Goal: Check status: Check status

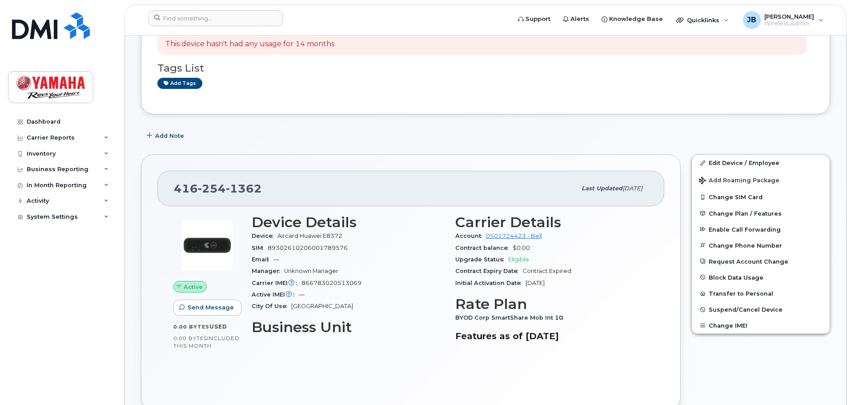
scroll to position [178, 0]
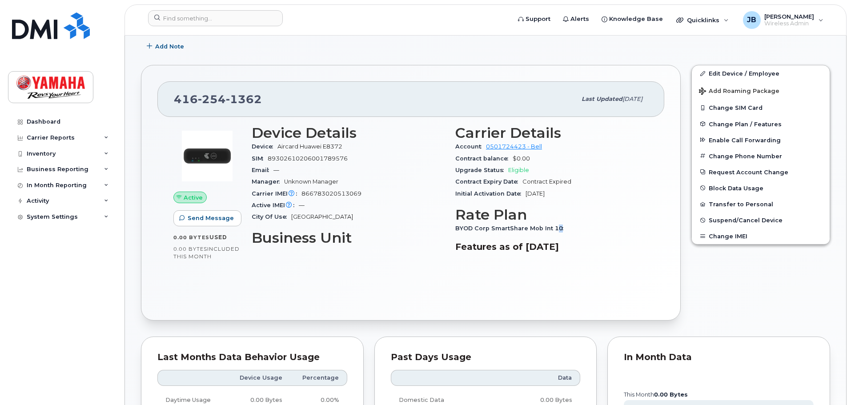
drag, startPoint x: 556, startPoint y: 228, endPoint x: 564, endPoint y: 226, distance: 8.1
click at [564, 226] on div "BYOD Corp SmartShare Mob Int 10" at bounding box center [551, 229] width 193 height 12
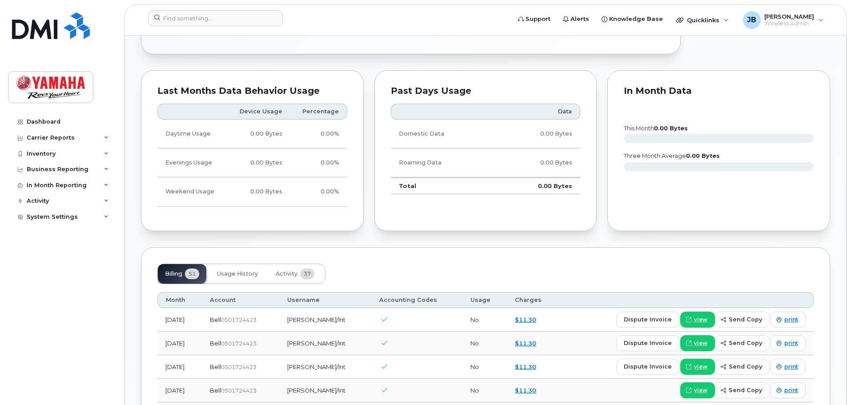
scroll to position [445, 0]
click at [238, 274] on span "Usage History" at bounding box center [237, 273] width 41 height 7
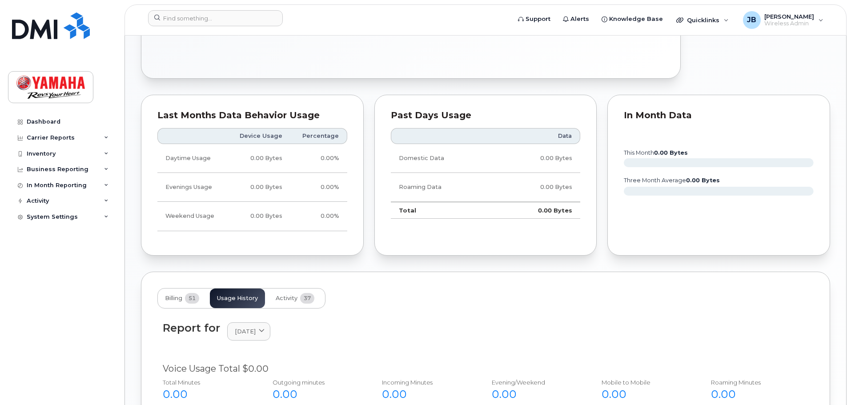
scroll to position [222, 0]
